Goal: Book appointment/travel/reservation

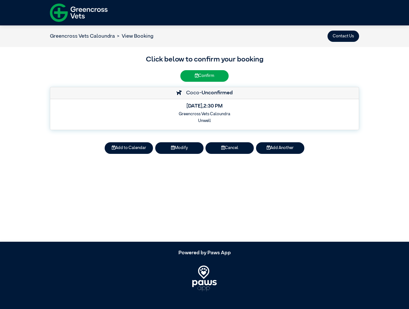
click at [344, 36] on button "Contact Us" at bounding box center [344, 36] width 32 height 11
click at [129, 148] on button "Add to Calendar" at bounding box center [129, 147] width 48 height 11
click at [180, 148] on button "Modify" at bounding box center [179, 147] width 48 height 11
click at [230, 148] on button "Cancel" at bounding box center [230, 147] width 48 height 11
click at [280, 148] on button "Add Another" at bounding box center [280, 147] width 48 height 11
